Goal: Check status

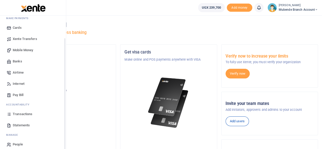
scroll to position [27, 0]
drag, startPoint x: 65, startPoint y: 101, endPoint x: 66, endPoint y: 123, distance: 22.4
click at [66, 123] on div "Start Dashboard M ake Payments Cards Xente Transfers Mobile Money Banks Airtime…" at bounding box center [33, 90] width 66 height 149
click at [24, 124] on span "Statements" at bounding box center [21, 125] width 17 height 5
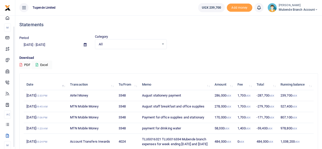
scroll to position [3, 0]
drag, startPoint x: 65, startPoint y: 85, endPoint x: 37, endPoint y: 76, distance: 28.8
click at [37, 76] on body "Start Dashboard M ake Payments Cards Xente Transfers Mobile Money Banks Airtime…" at bounding box center [161, 111] width 322 height 222
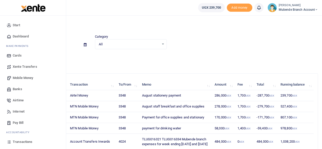
click at [21, 140] on span "Transactions" at bounding box center [23, 141] width 20 height 5
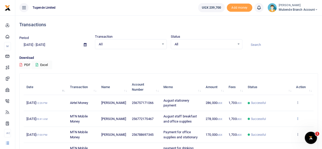
click at [298, 117] on icon at bounding box center [297, 119] width 3 height 4
click at [284, 129] on link "View details" at bounding box center [279, 126] width 40 height 7
